Goal: Navigation & Orientation: Find specific page/section

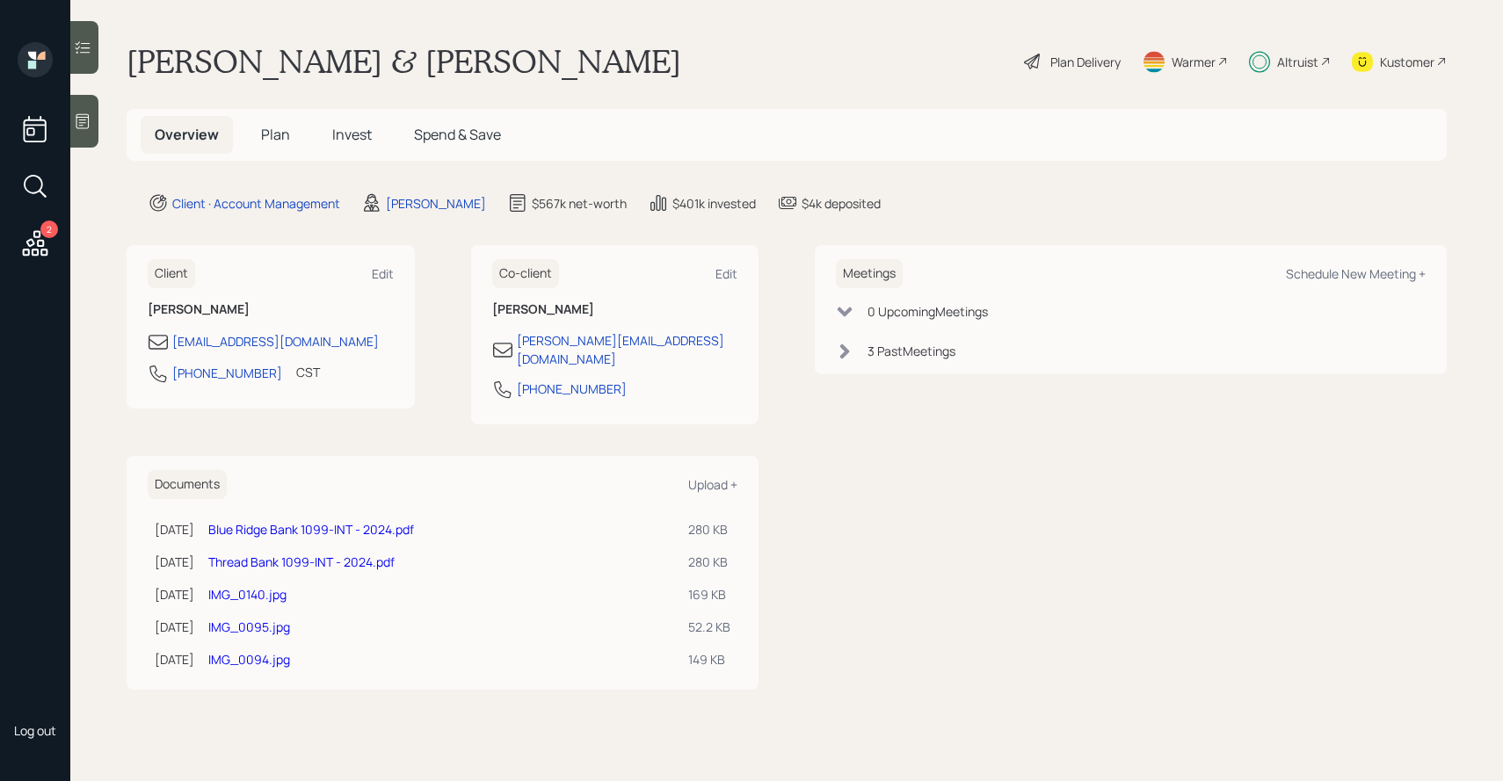
click at [359, 127] on span "Invest" at bounding box center [352, 134] width 40 height 19
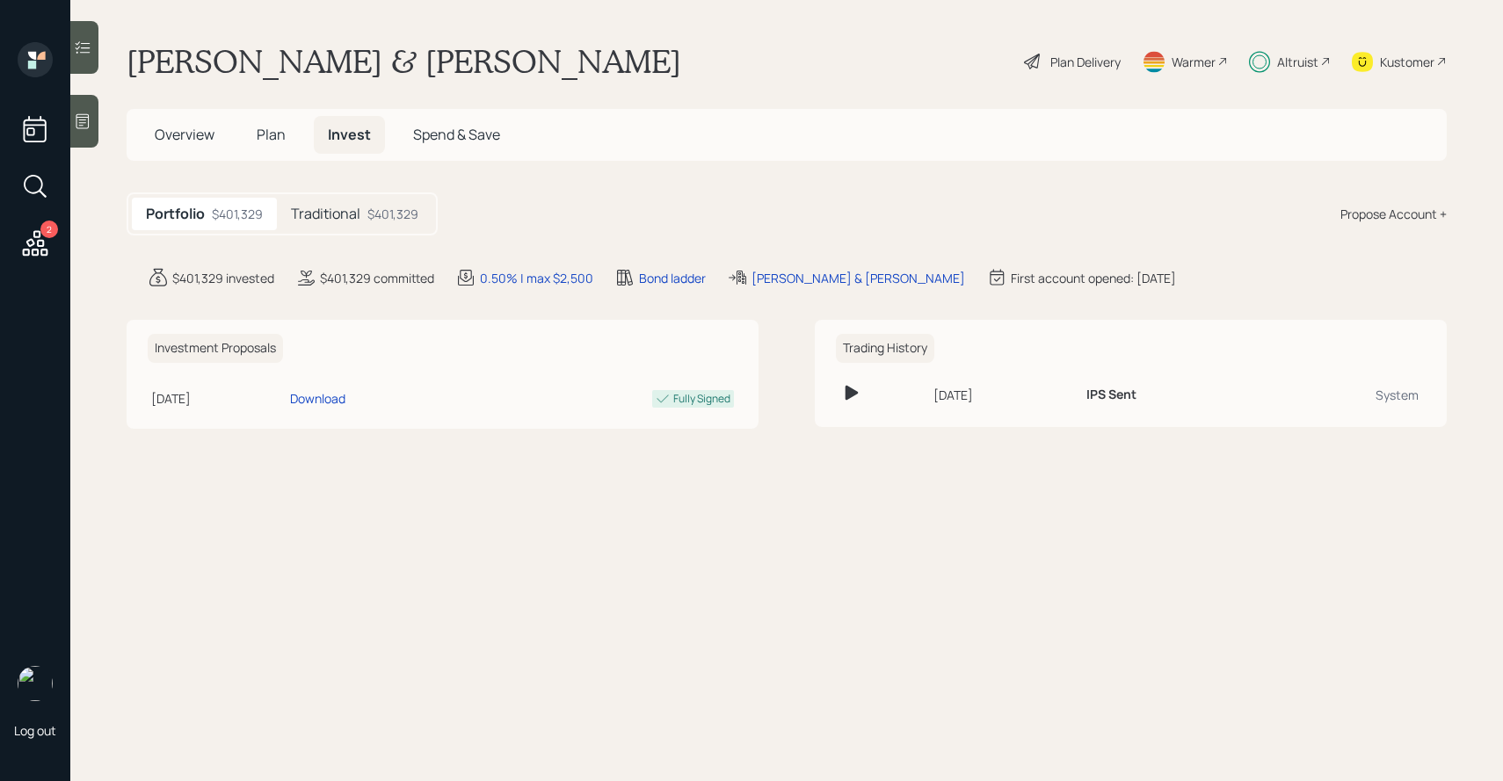
click at [219, 146] on h5 "Overview" at bounding box center [185, 135] width 88 height 38
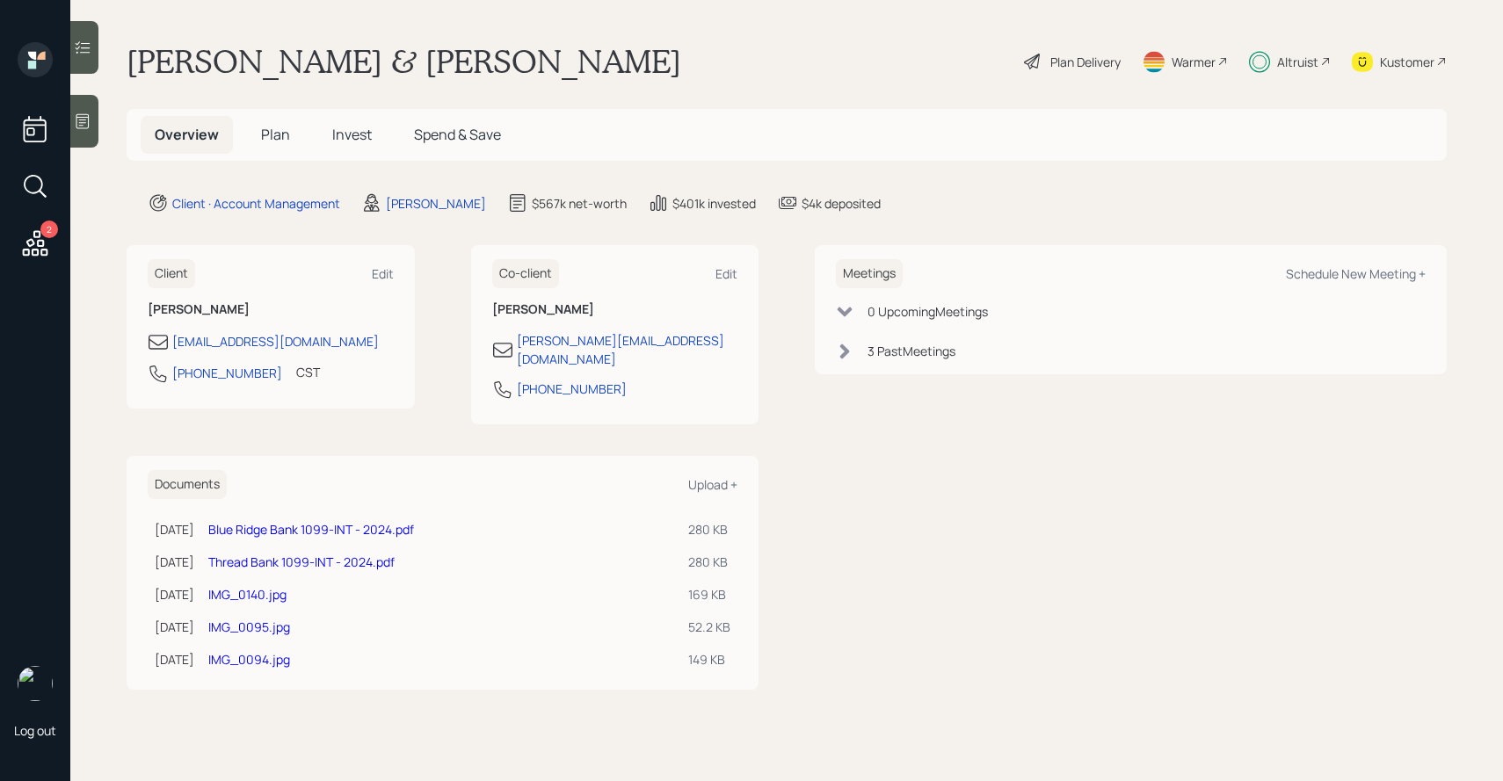
click at [258, 135] on h5 "Plan" at bounding box center [275, 135] width 57 height 38
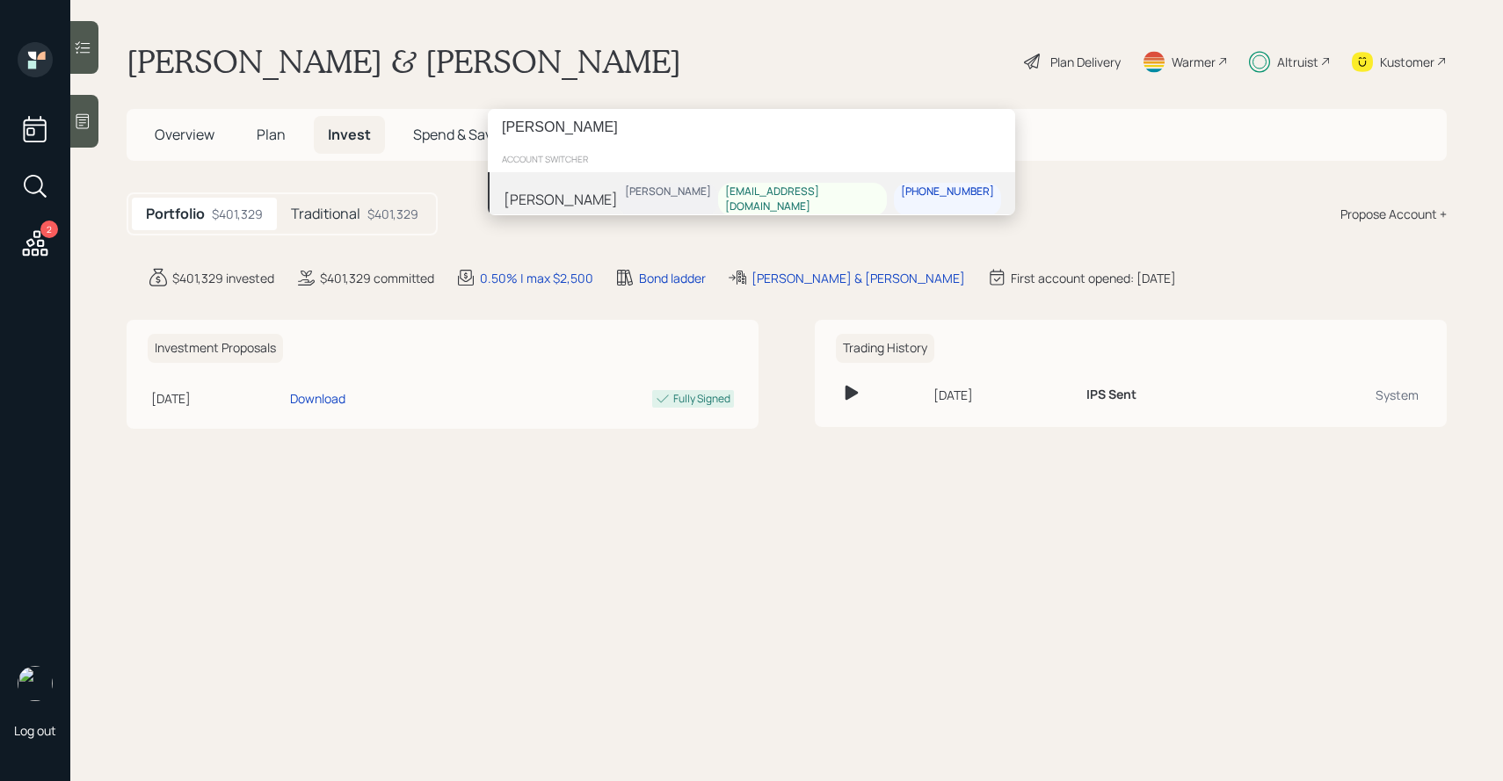
type input "[PERSON_NAME]"
